Goal: Connect with others: Connect with other users

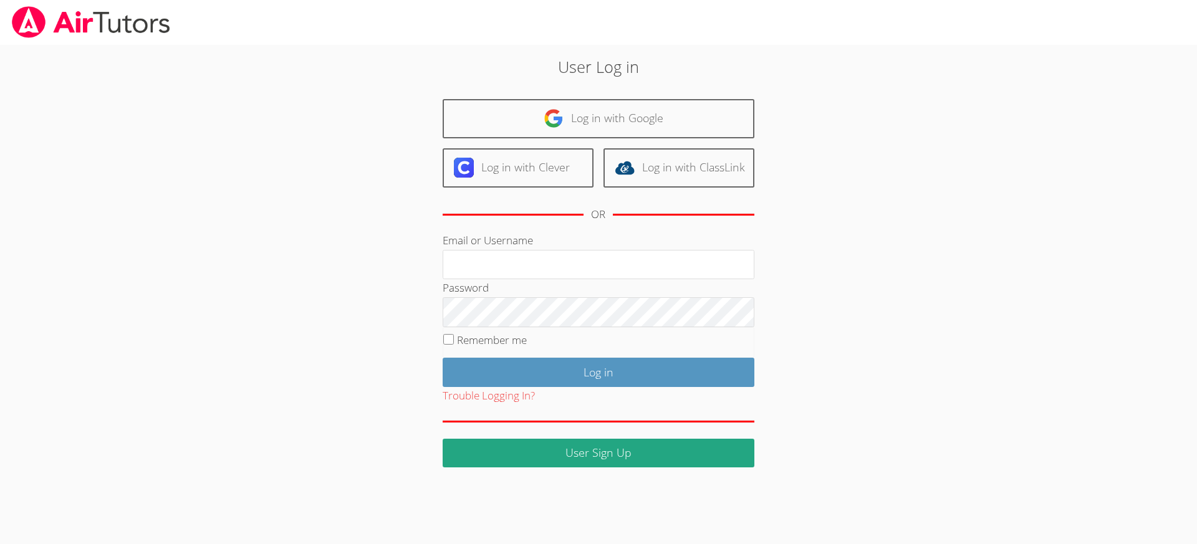
type input "[EMAIL_ADDRESS][DOMAIN_NAME]"
click at [447, 340] on input "Remember me" at bounding box center [448, 339] width 11 height 11
checkbox input "true"
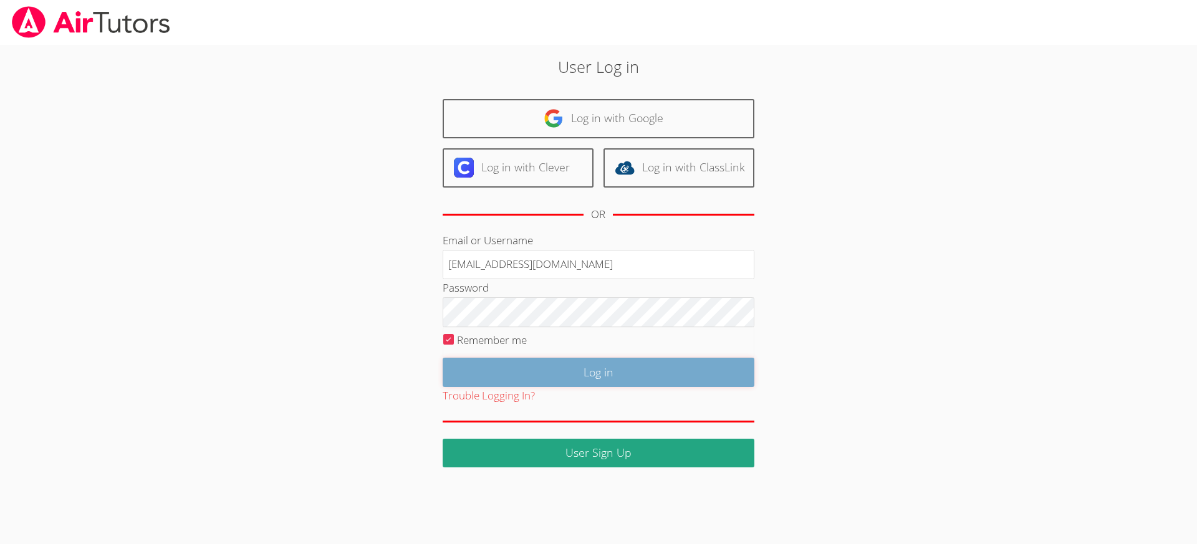
click at [580, 371] on input "Log in" at bounding box center [599, 372] width 312 height 29
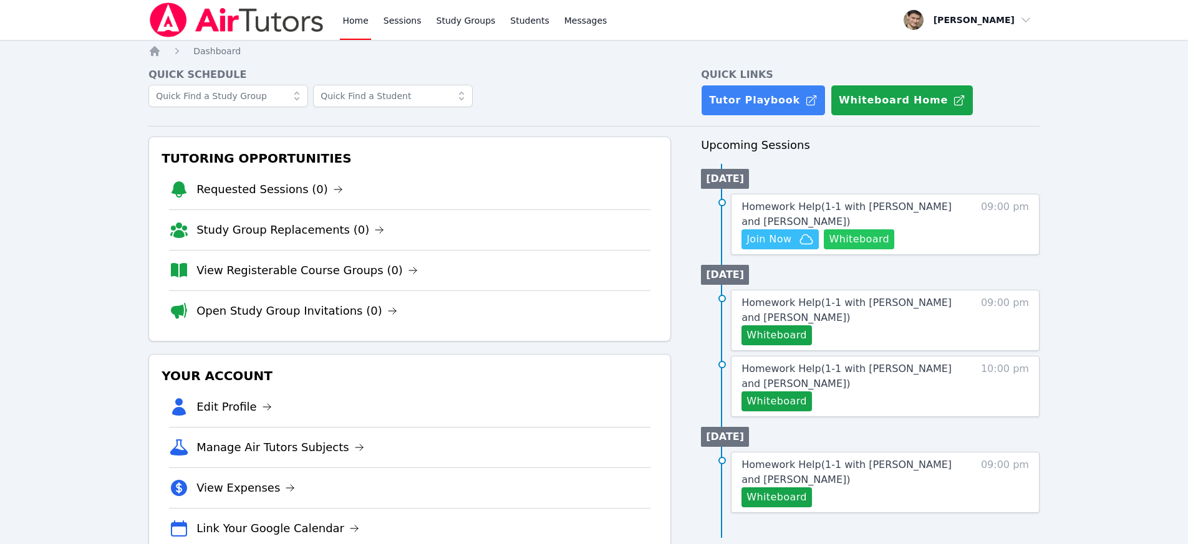
click at [864, 241] on button "Whiteboard" at bounding box center [859, 239] width 70 height 20
click at [471, 21] on link "Study Groups" at bounding box center [466, 20] width 64 height 40
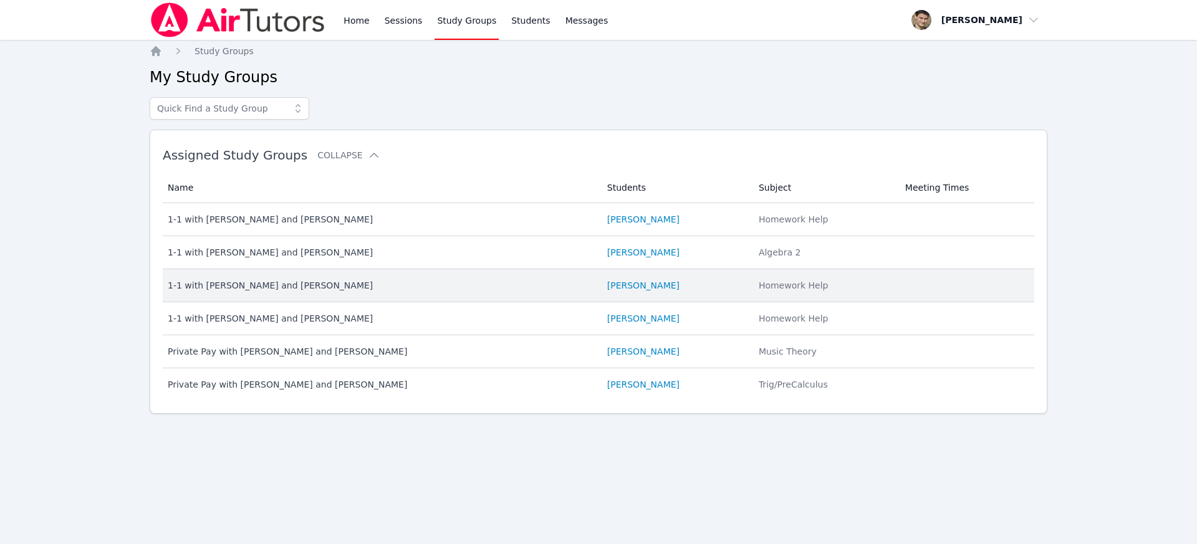
click at [286, 284] on div "1-1 with [PERSON_NAME] and [PERSON_NAME]" at bounding box center [380, 285] width 425 height 12
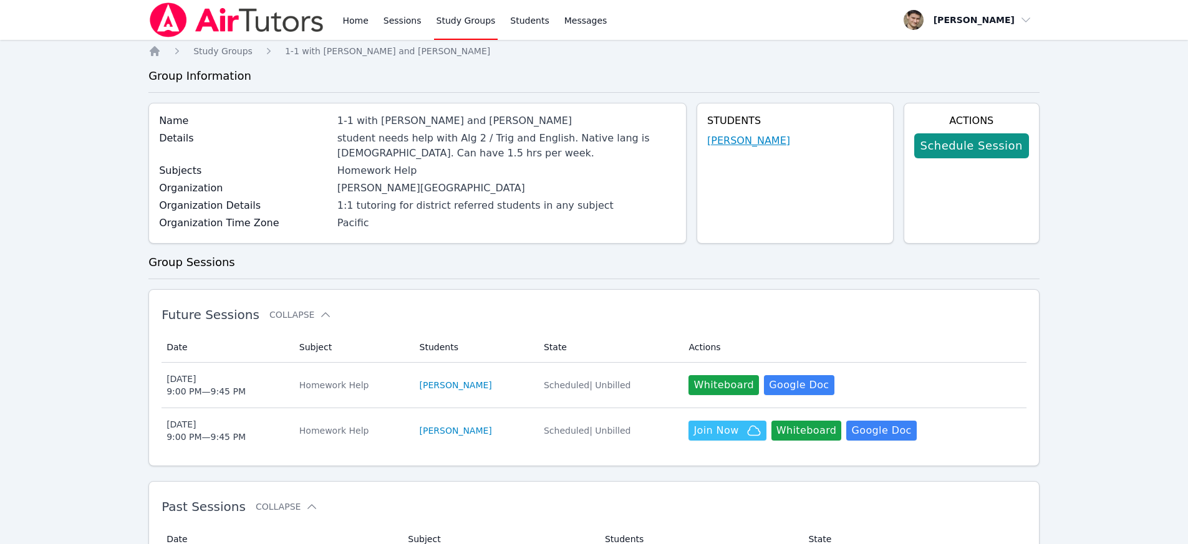
click at [754, 140] on link "[PERSON_NAME]" at bounding box center [748, 140] width 83 height 15
